Goal: Task Accomplishment & Management: Use online tool/utility

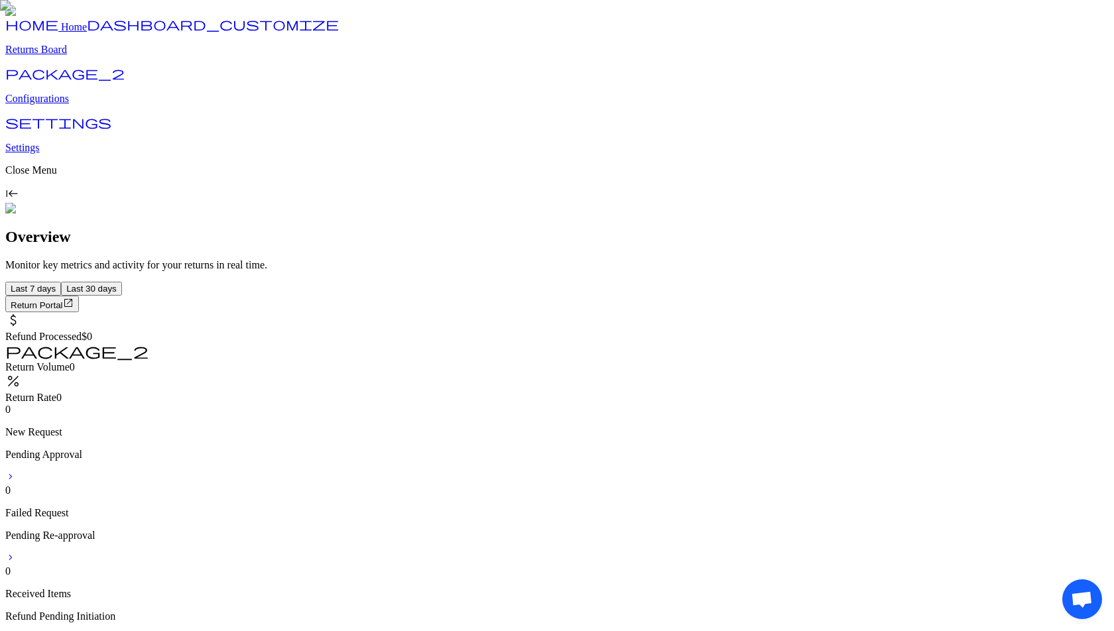
click at [64, 105] on p "Configurations" at bounding box center [557, 99] width 1104 height 12
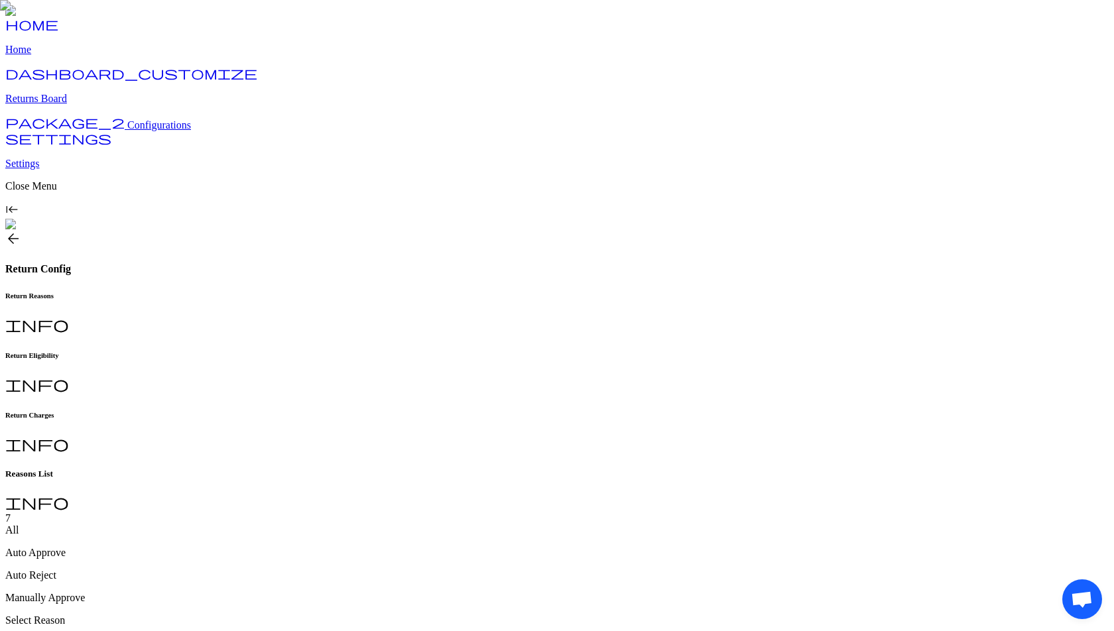
click at [430, 411] on h6 "Return Charges" at bounding box center [557, 415] width 1104 height 8
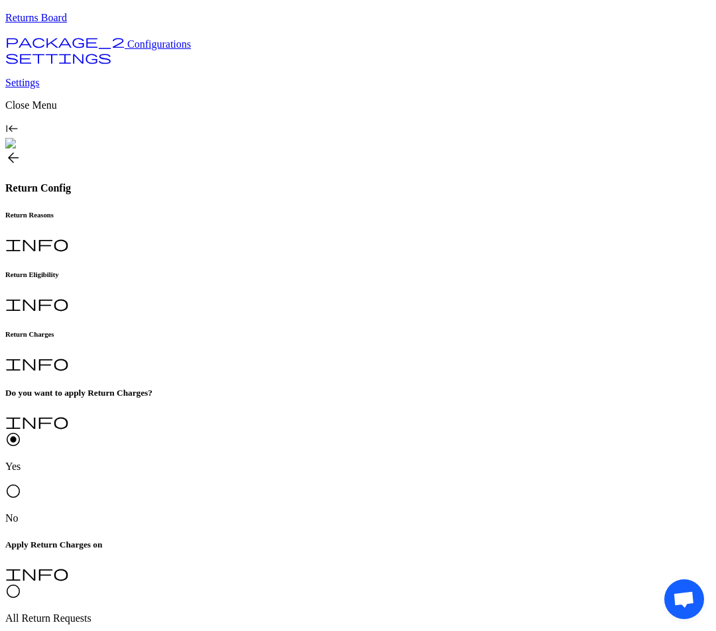
scroll to position [84, 0]
